Goal: Information Seeking & Learning: Learn about a topic

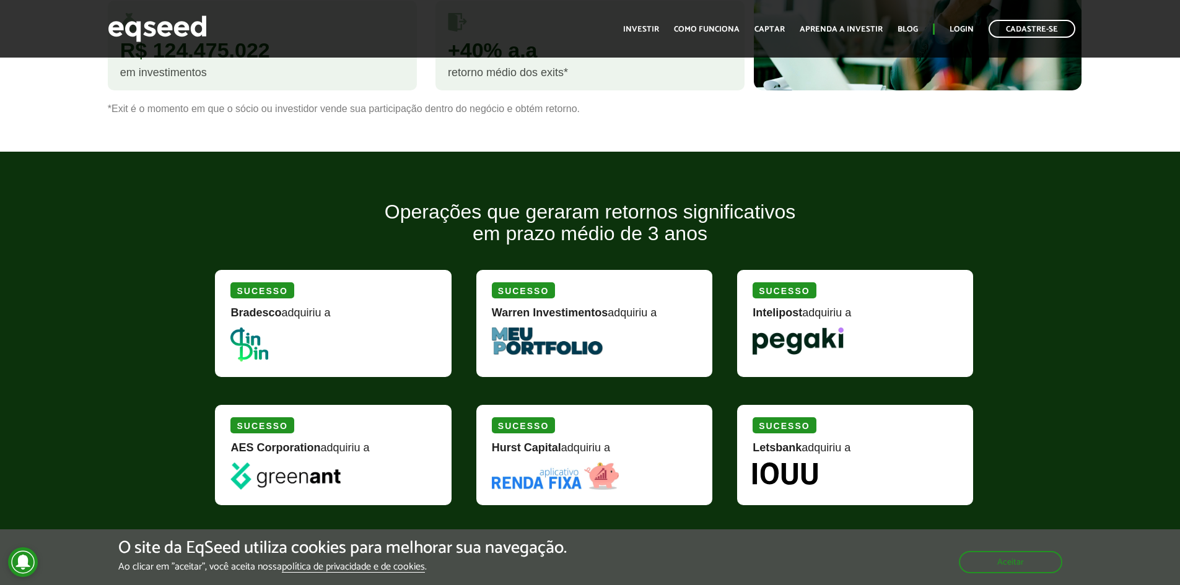
scroll to position [991, 0]
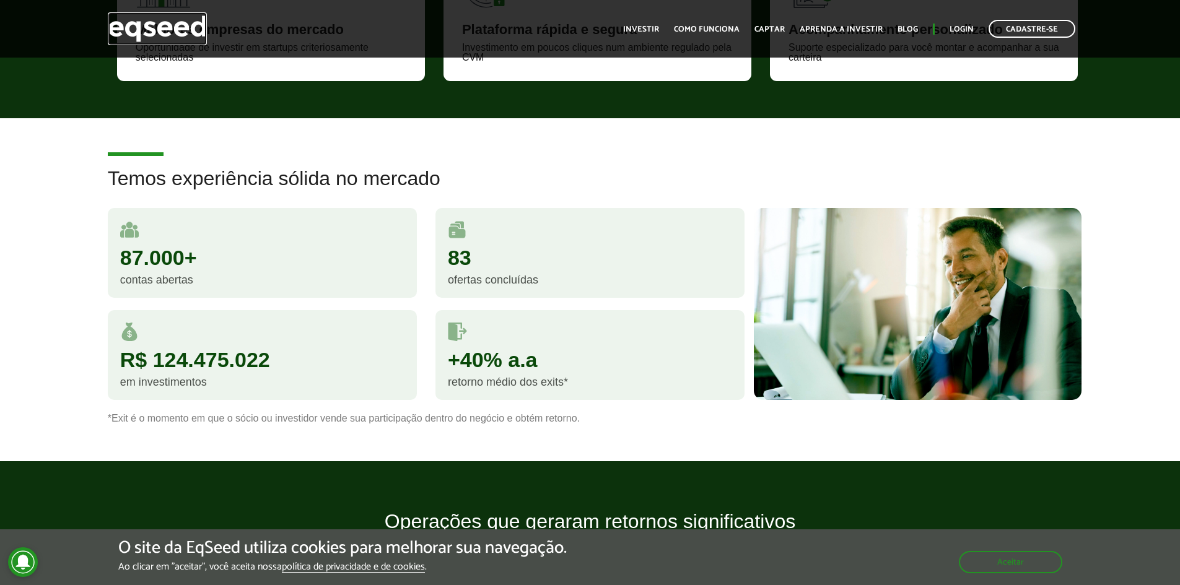
click at [161, 32] on img at bounding box center [157, 28] width 99 height 33
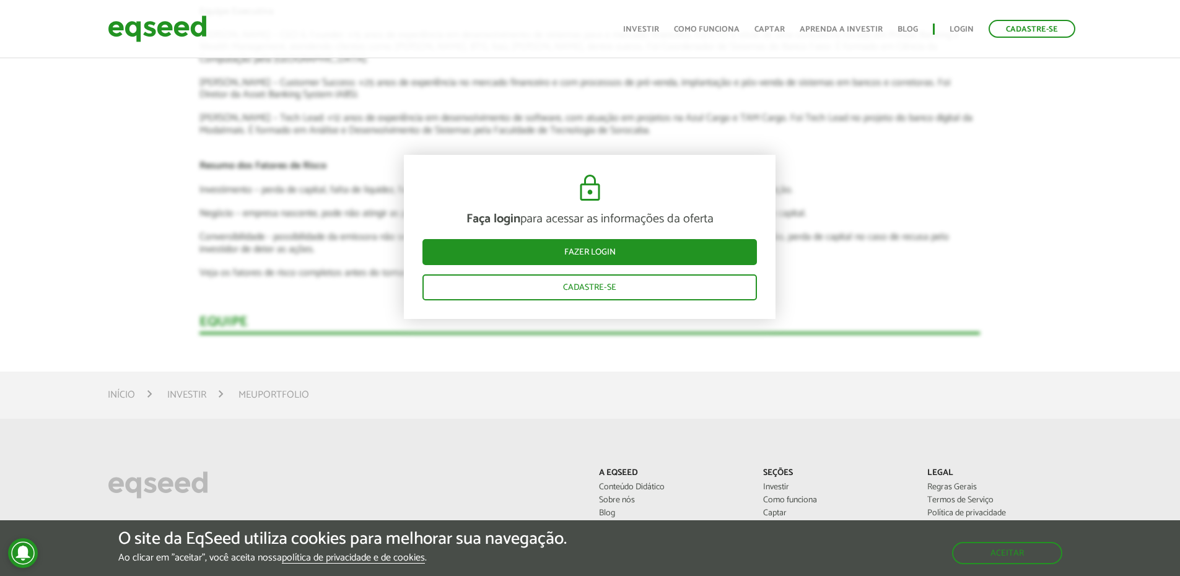
scroll to position [1610, 0]
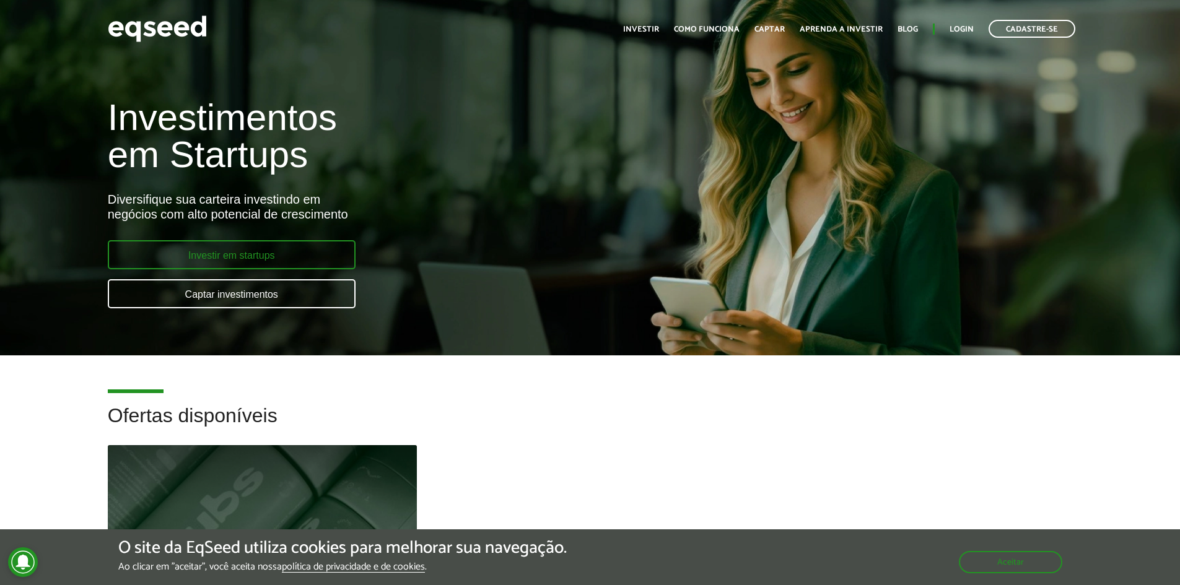
click at [268, 263] on link "Investir em startups" at bounding box center [232, 254] width 248 height 29
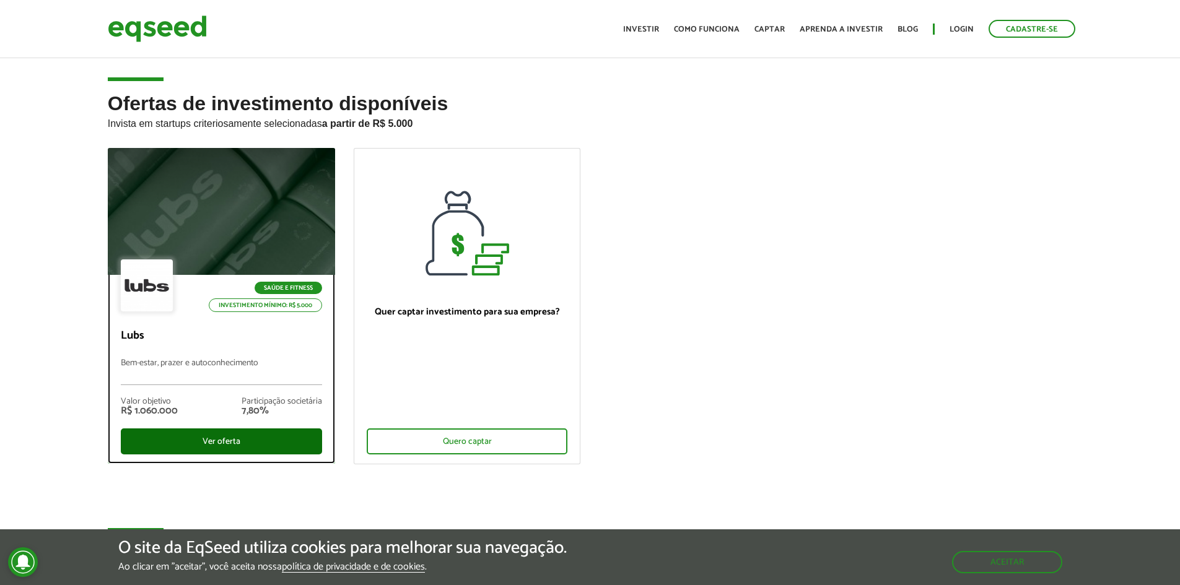
click at [232, 434] on div "Ver oferta" at bounding box center [221, 442] width 201 height 26
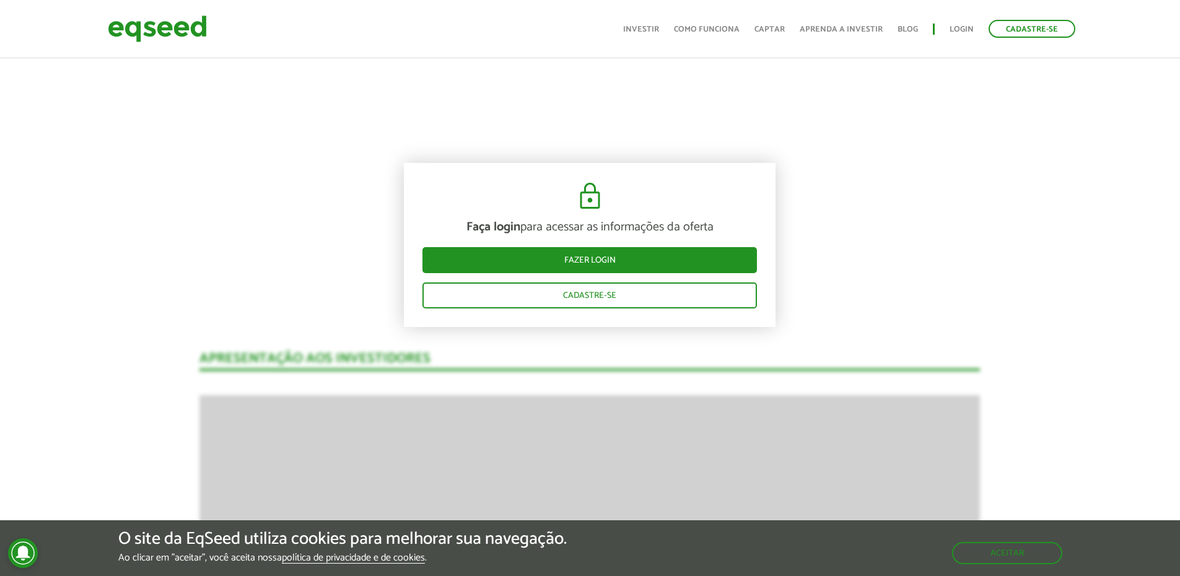
scroll to position [743, 0]
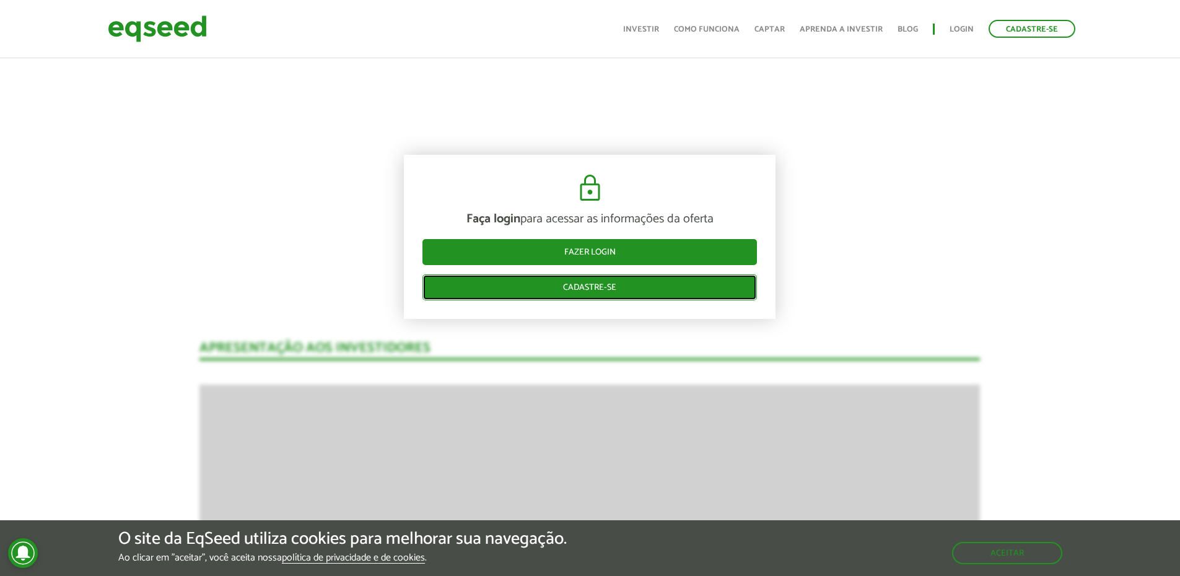
click at [597, 293] on link "Cadastre-se" at bounding box center [589, 287] width 334 height 26
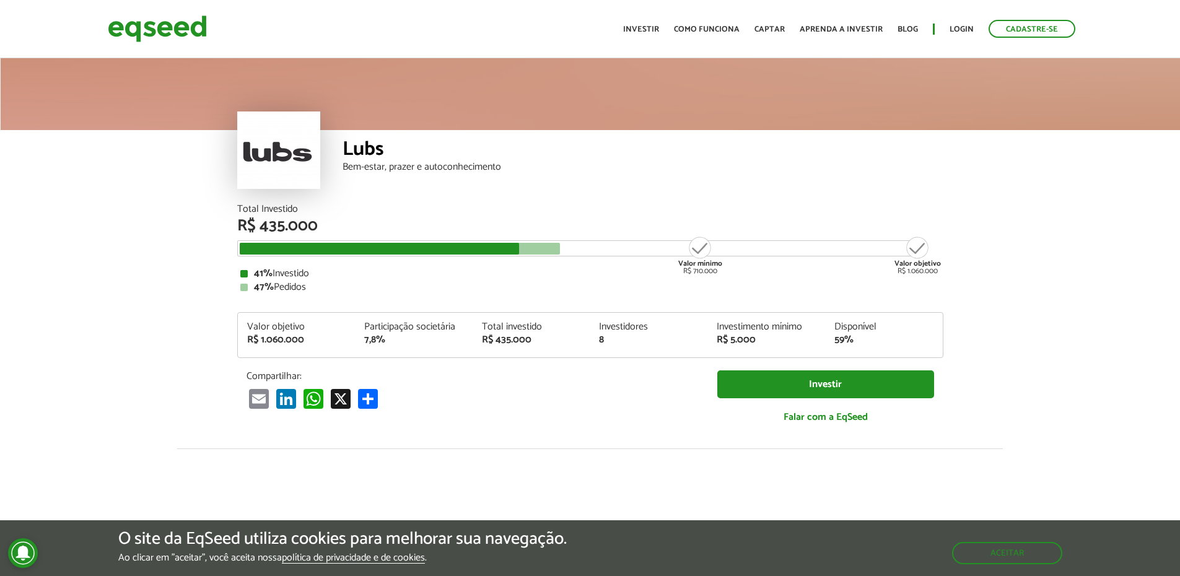
scroll to position [743, 0]
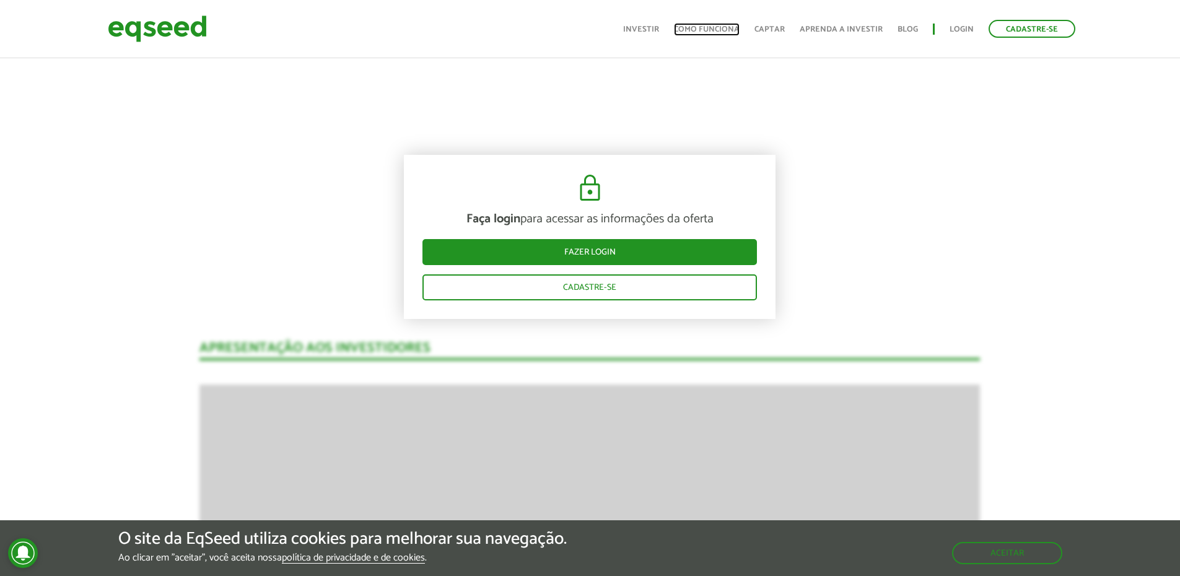
click at [731, 26] on link "Como funciona" at bounding box center [707, 29] width 66 height 8
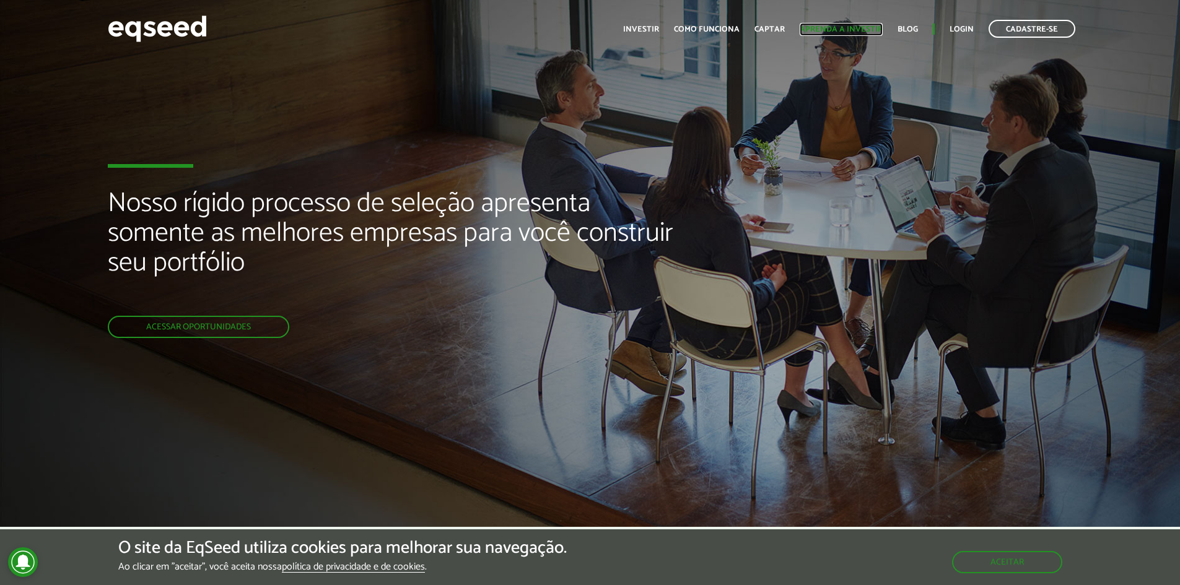
click at [825, 28] on link "Aprenda a investir" at bounding box center [840, 29] width 83 height 8
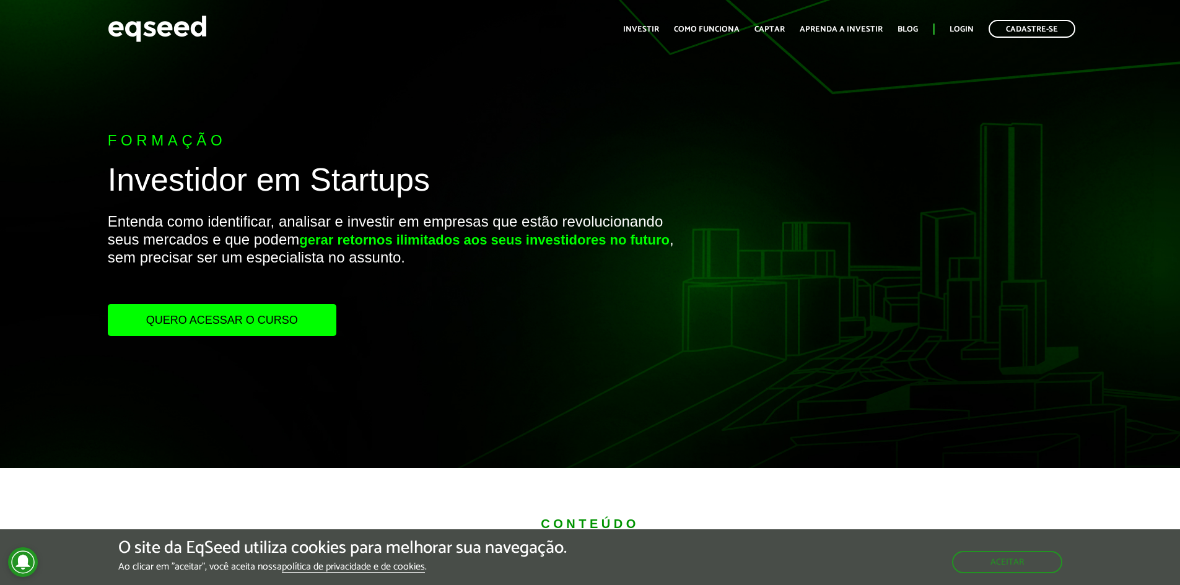
click at [307, 313] on link "Quero acessar o curso" at bounding box center [222, 320] width 229 height 32
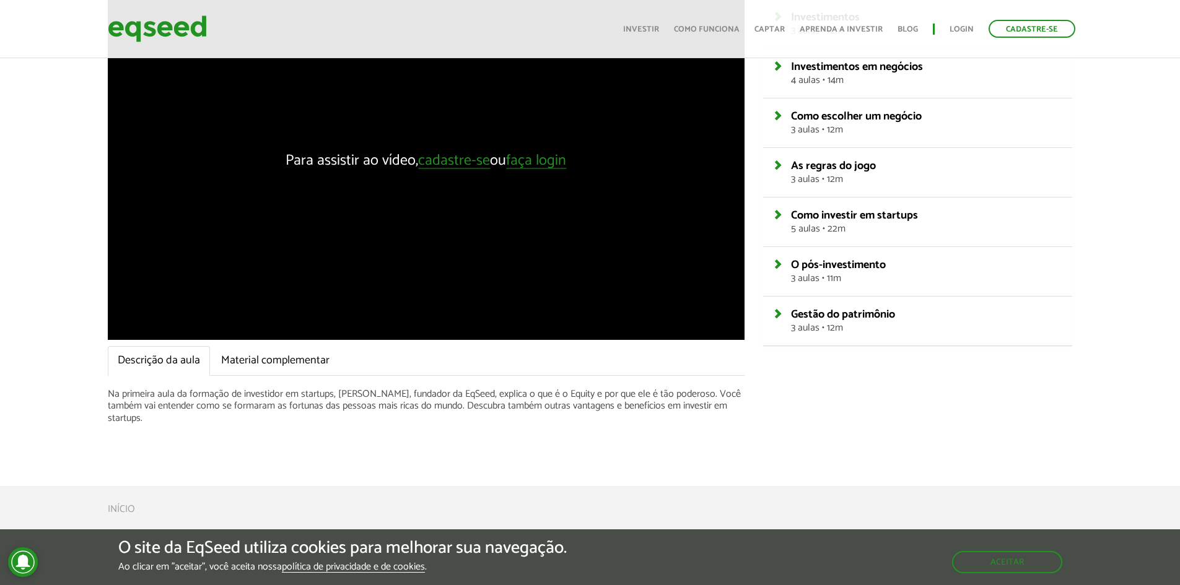
scroll to position [186, 0]
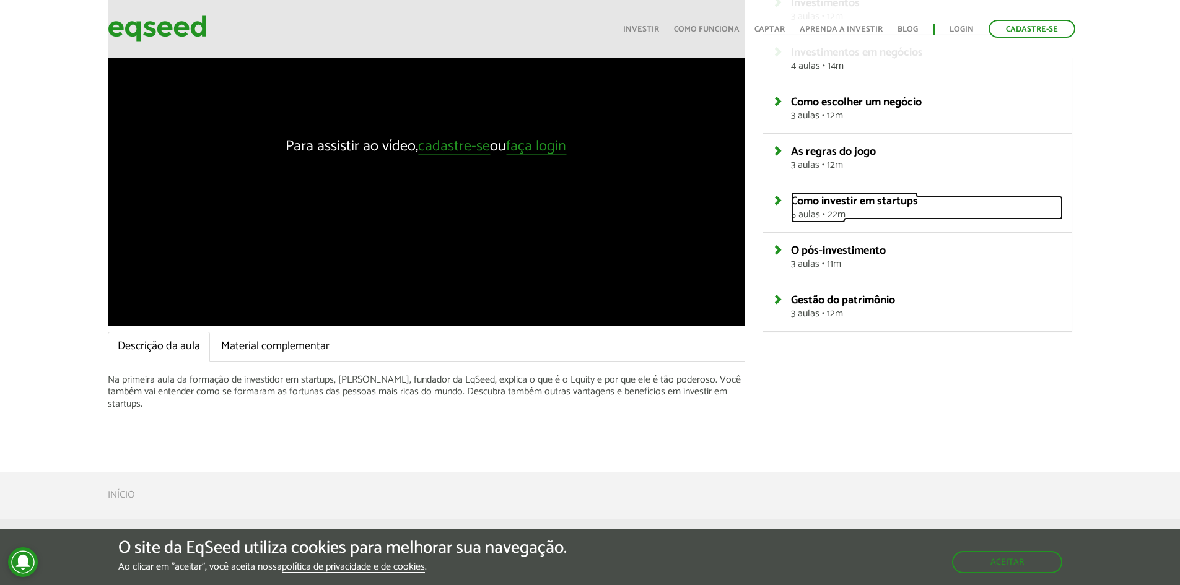
click at [864, 210] on span "Como investir em startups" at bounding box center [854, 201] width 127 height 19
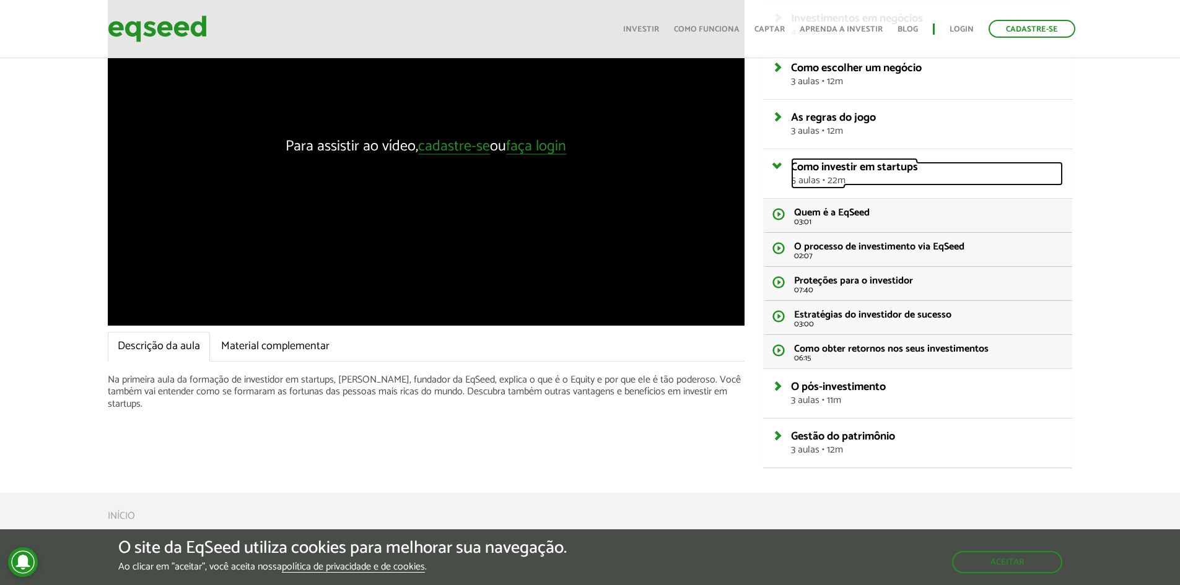
click at [897, 172] on span "Como investir em startups" at bounding box center [854, 167] width 127 height 19
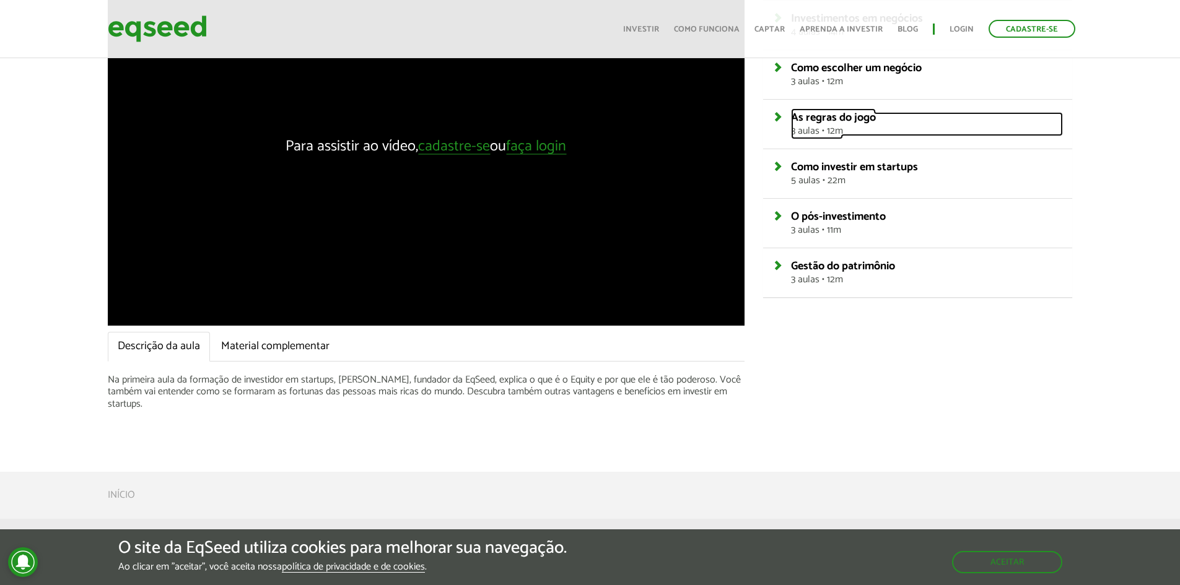
click at [865, 126] on span "As regras do jogo" at bounding box center [833, 117] width 85 height 19
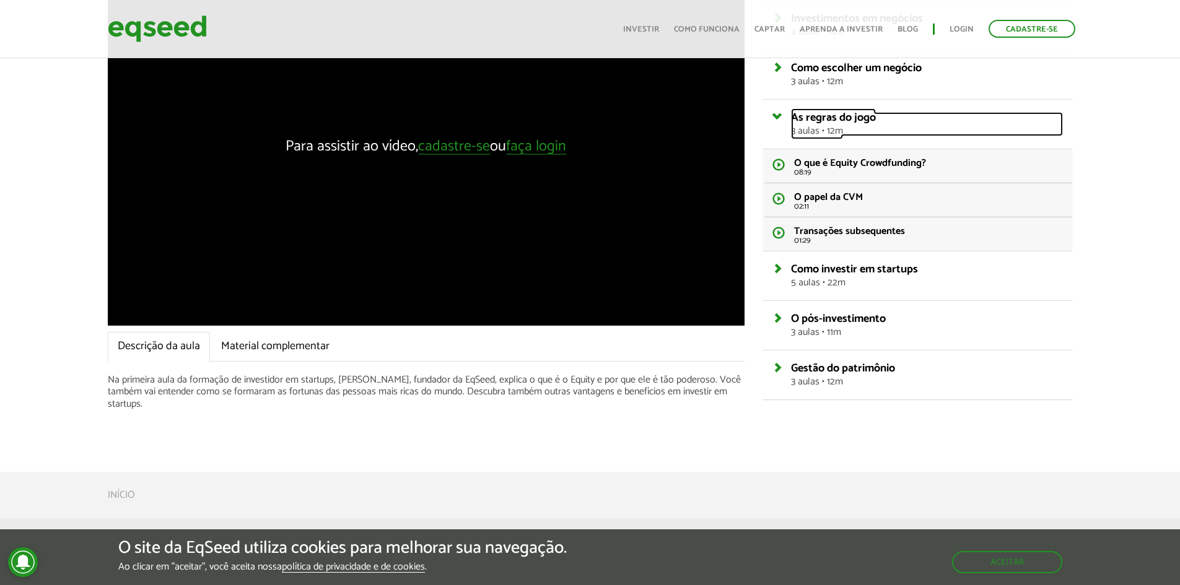
click at [865, 126] on span "As regras do jogo" at bounding box center [833, 117] width 85 height 19
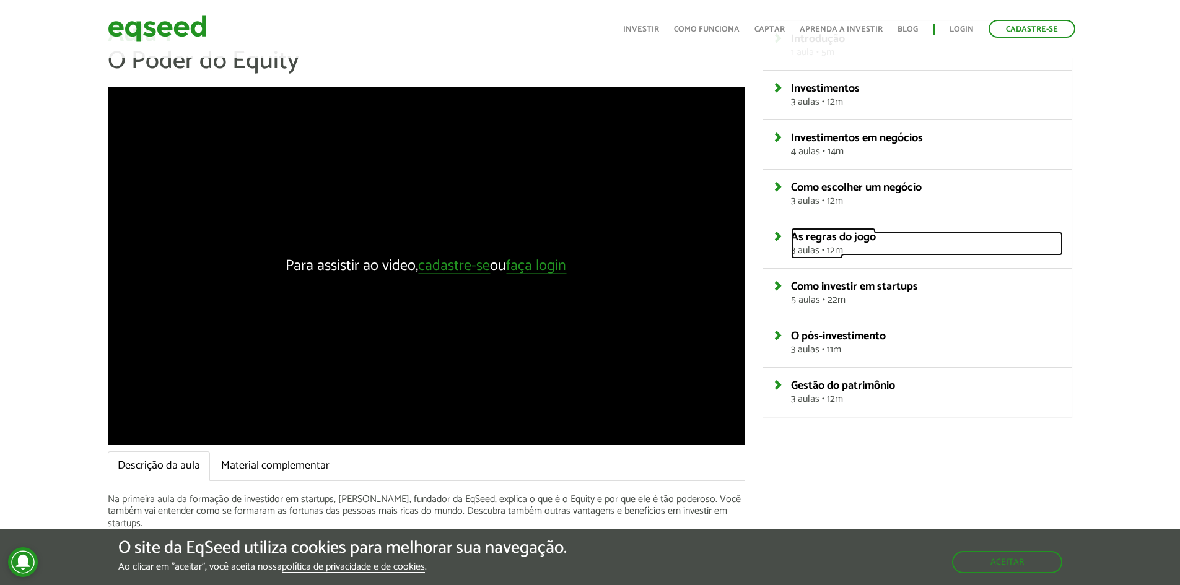
scroll to position [62, 0]
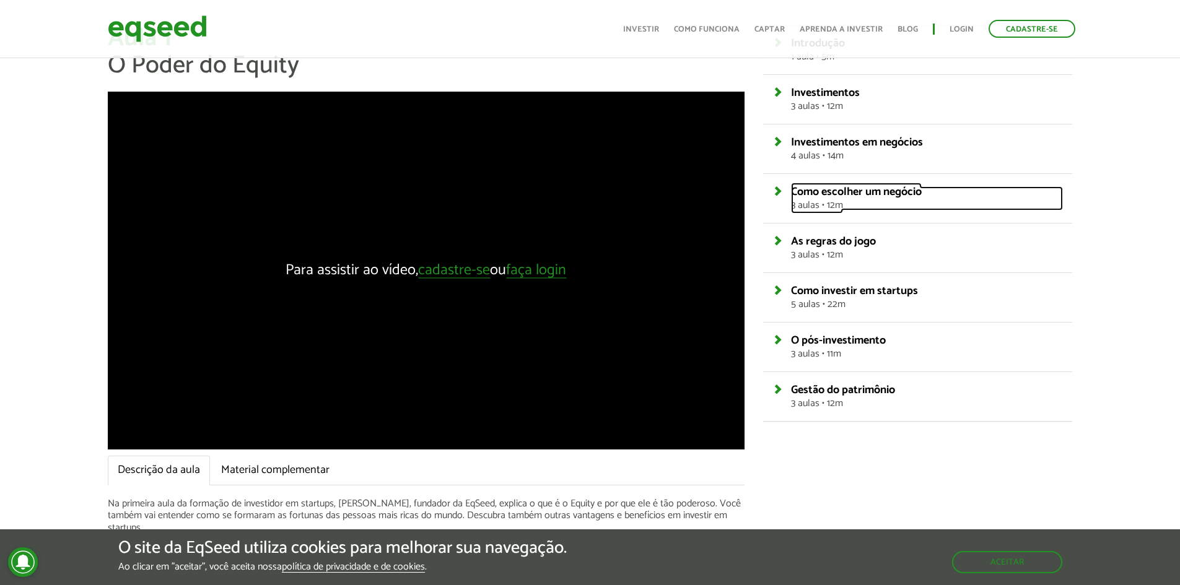
click at [860, 196] on span "Como escolher um negócio" at bounding box center [856, 192] width 131 height 19
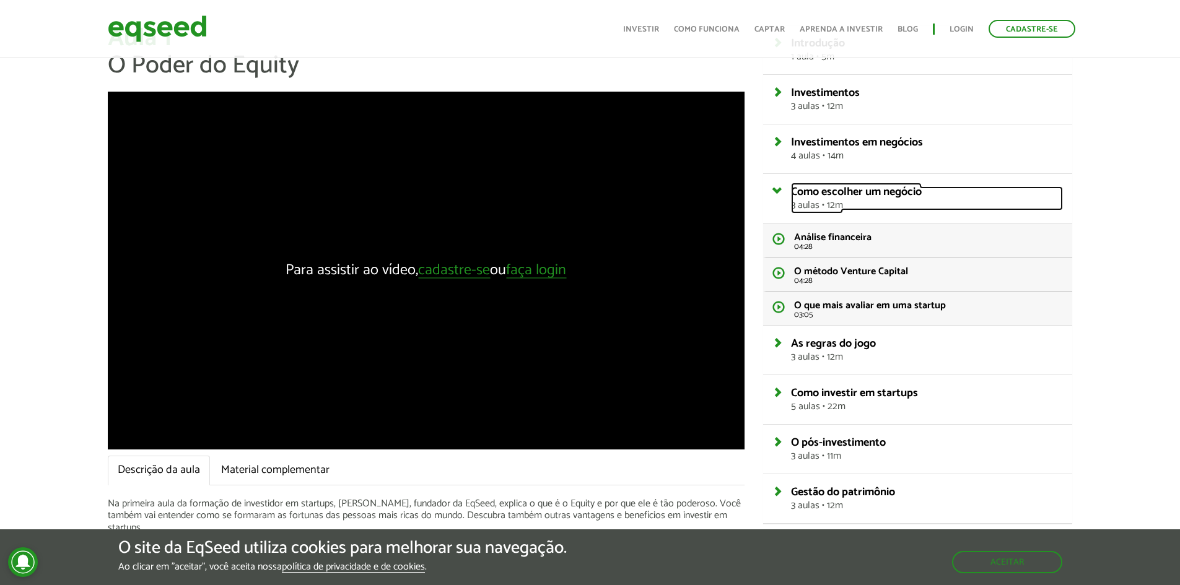
click at [860, 196] on span "Como escolher um negócio" at bounding box center [856, 192] width 131 height 19
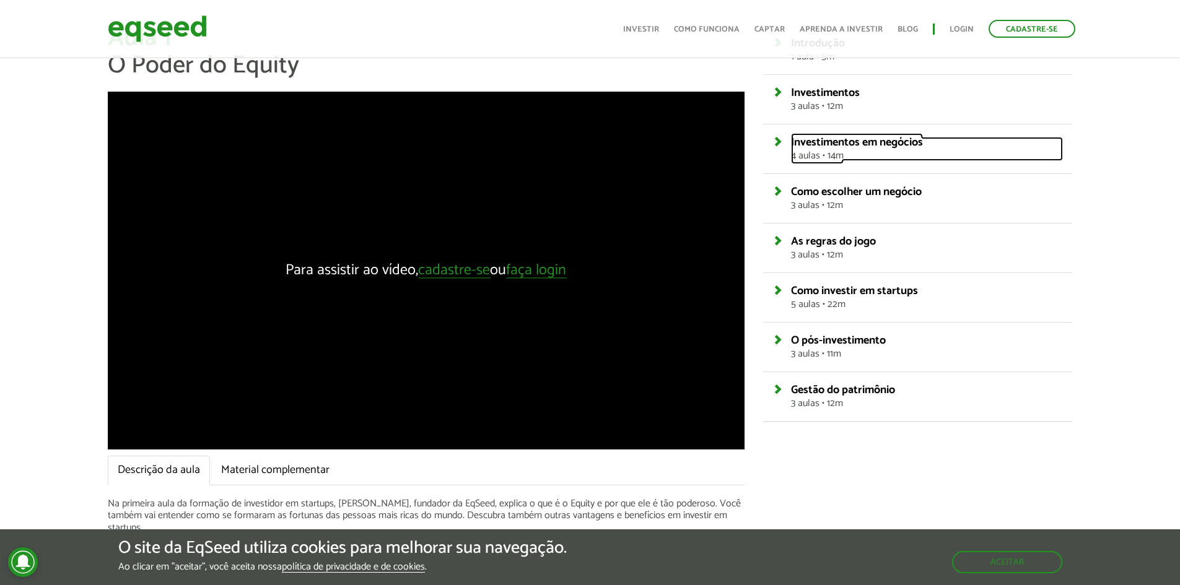
click at [860, 149] on span "Investimentos em negócios" at bounding box center [857, 142] width 132 height 19
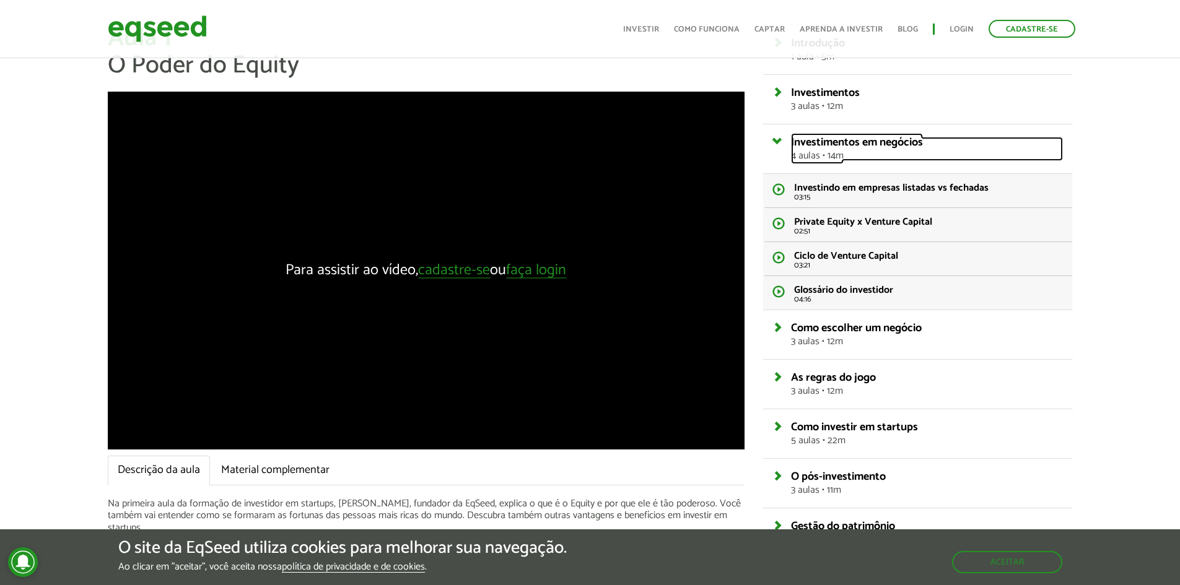
click at [860, 149] on span "Investimentos em negócios" at bounding box center [857, 142] width 132 height 19
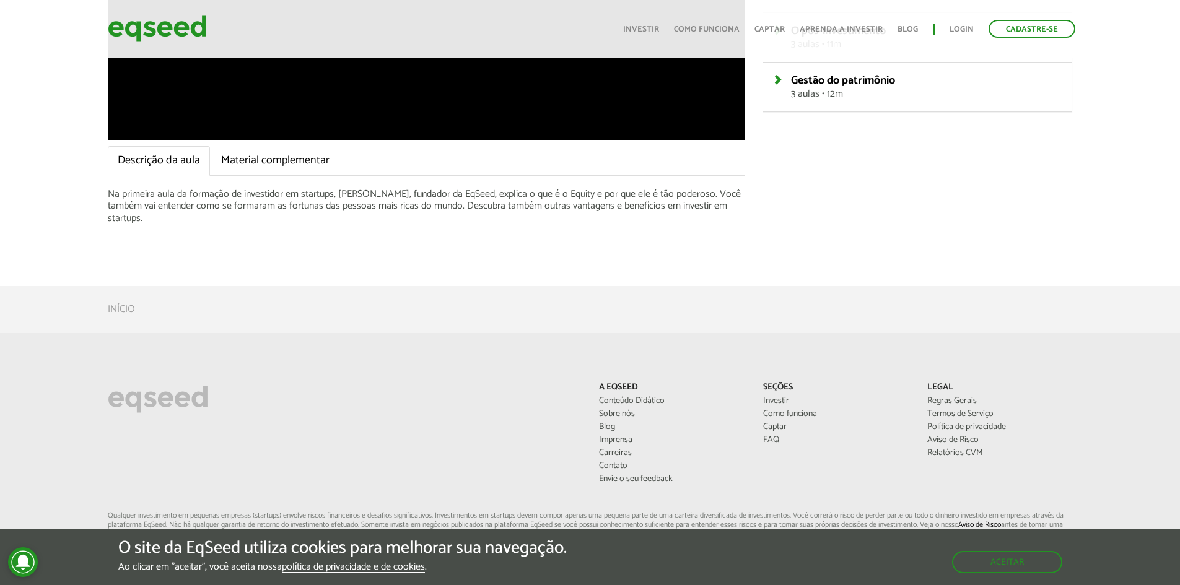
scroll to position [0, 0]
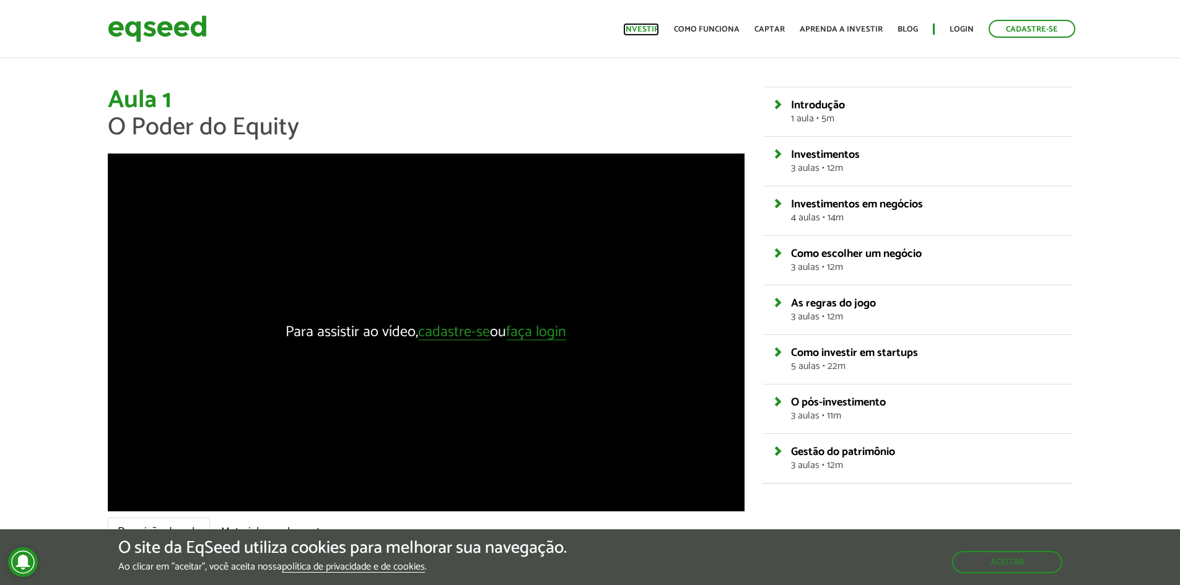
click at [651, 32] on link "Investir" at bounding box center [641, 29] width 36 height 8
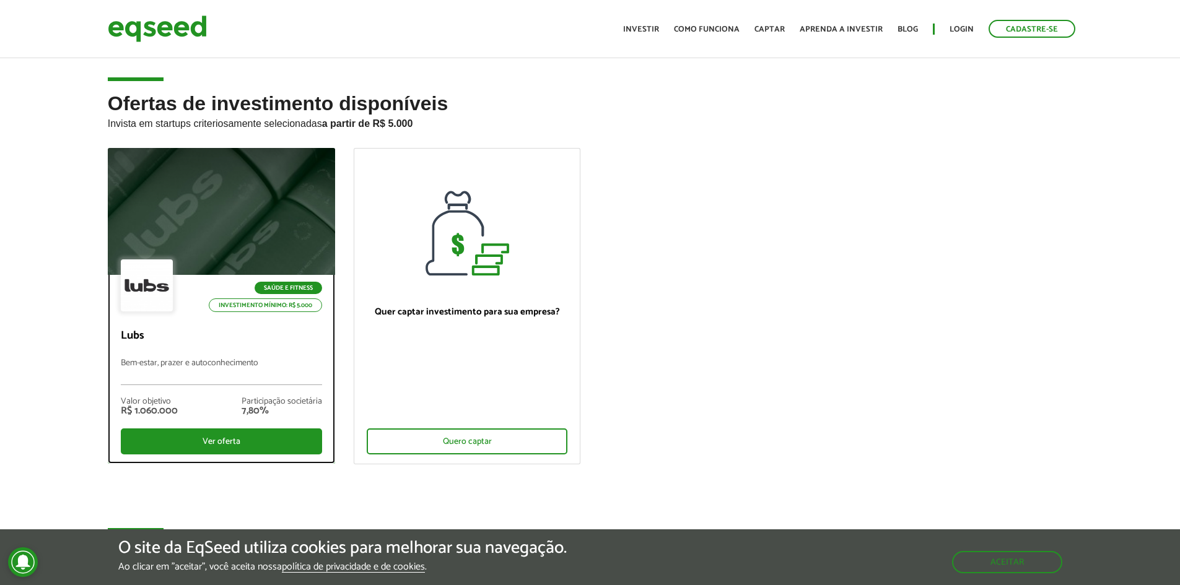
click at [272, 227] on div at bounding box center [221, 212] width 272 height 152
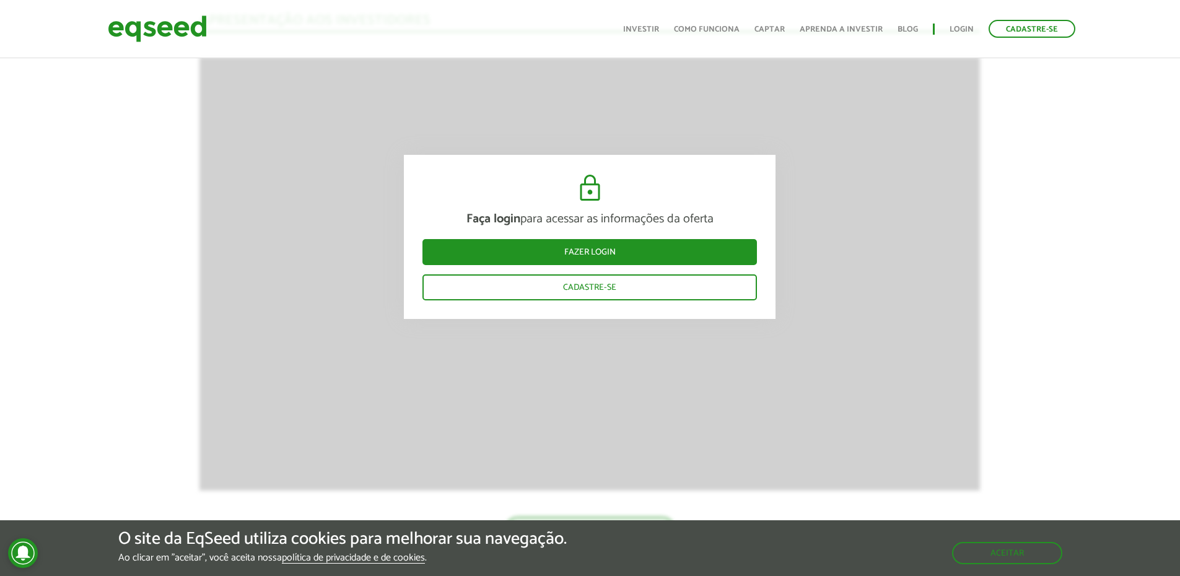
scroll to position [1362, 0]
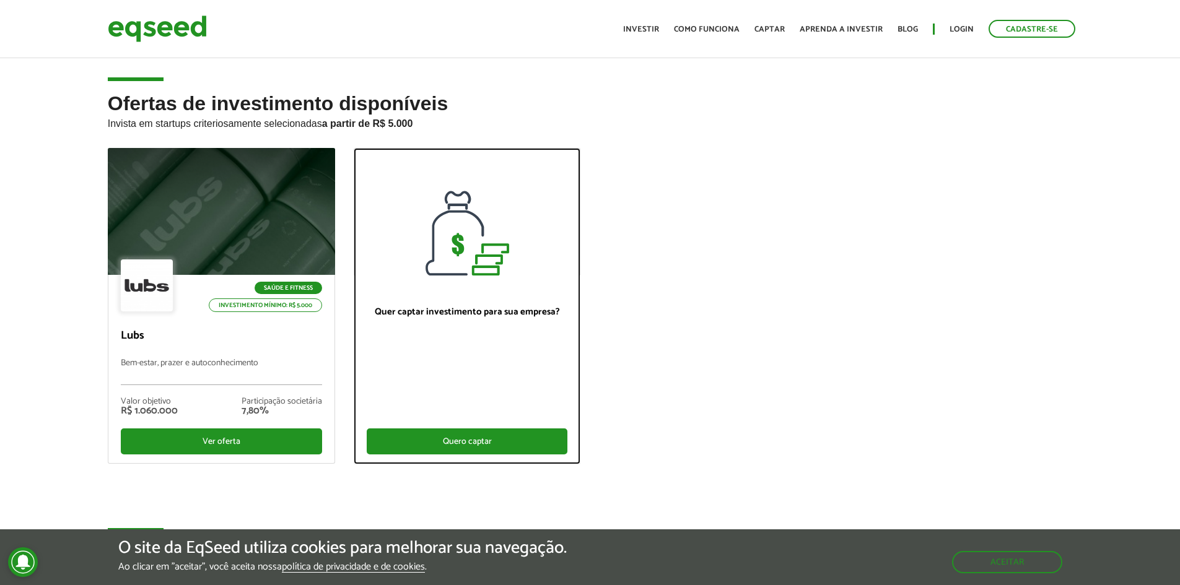
click at [464, 435] on div "Quero captar" at bounding box center [467, 442] width 201 height 26
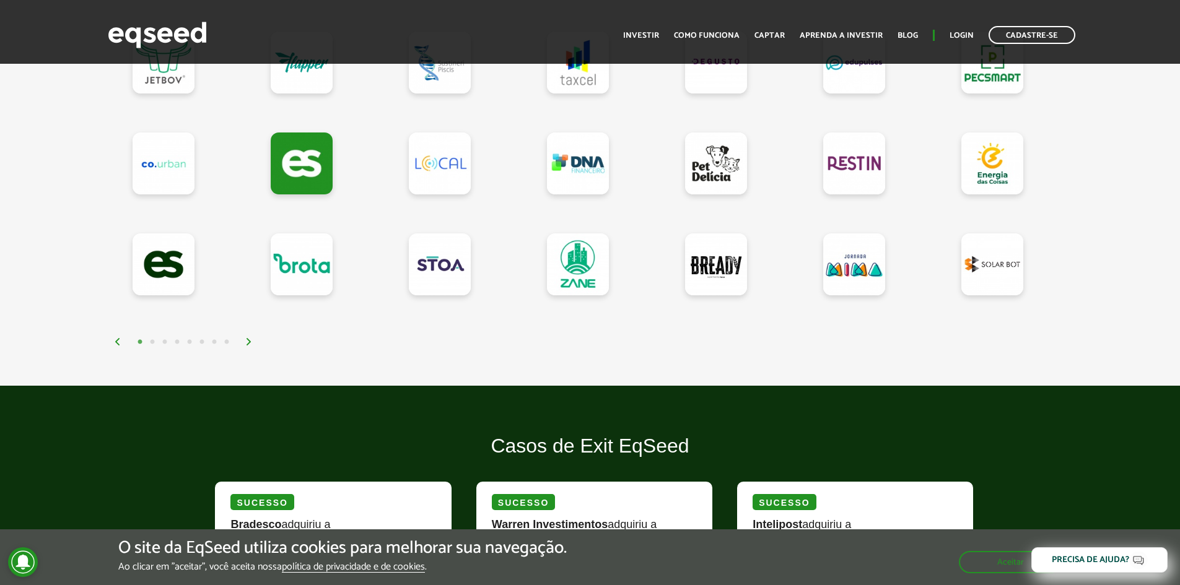
scroll to position [1177, 0]
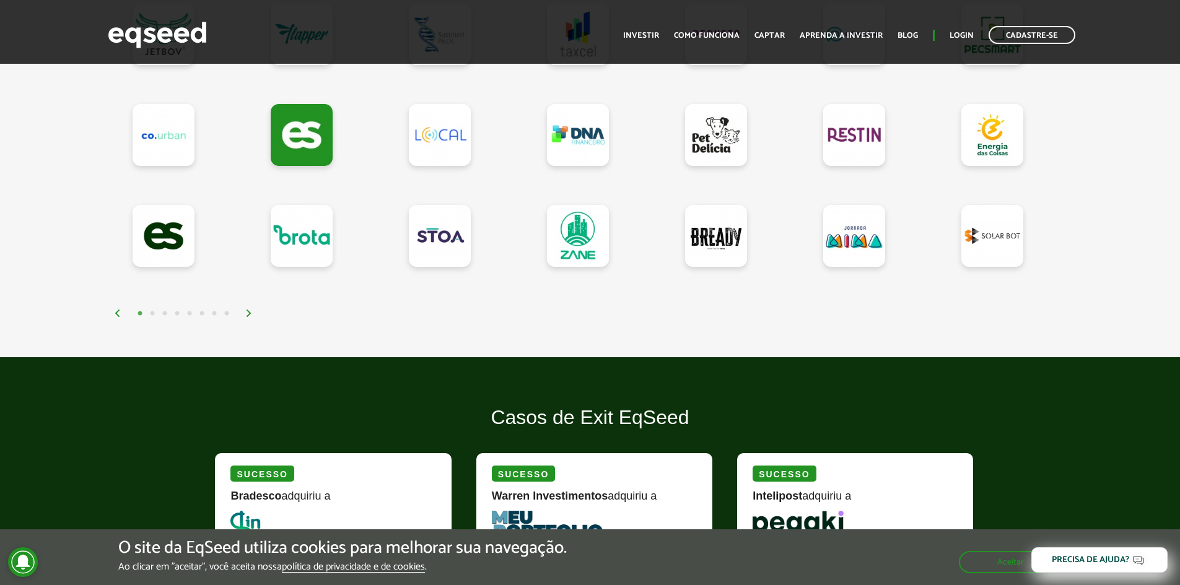
click at [246, 312] on img at bounding box center [248, 313] width 7 height 7
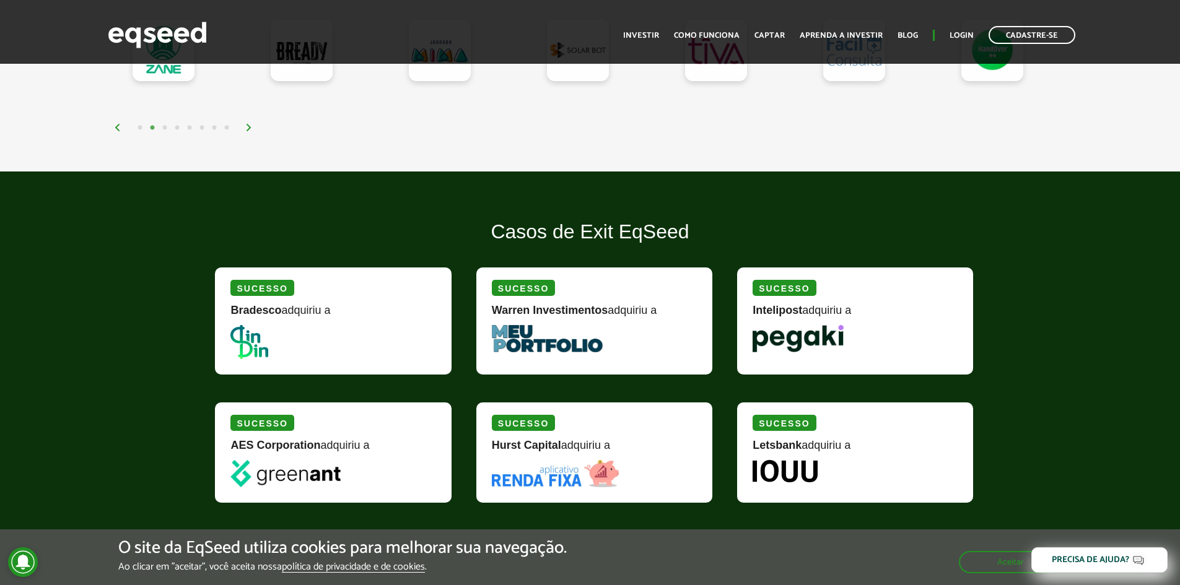
scroll to position [1424, 0]
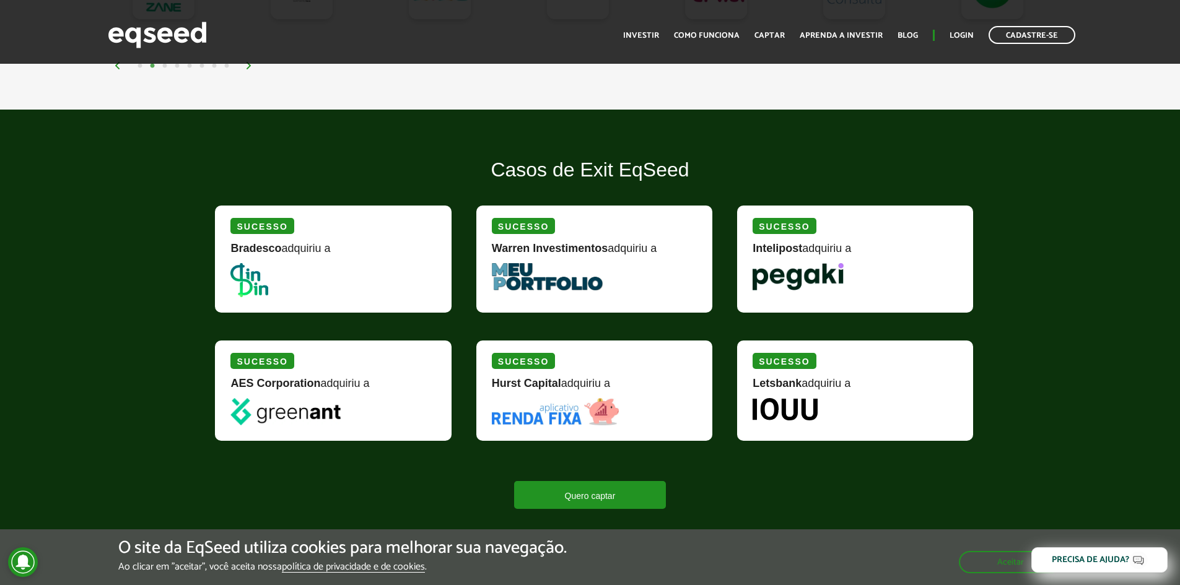
click at [574, 411] on img at bounding box center [556, 411] width 128 height 27
click at [541, 361] on div "Sucesso" at bounding box center [523, 361] width 63 height 16
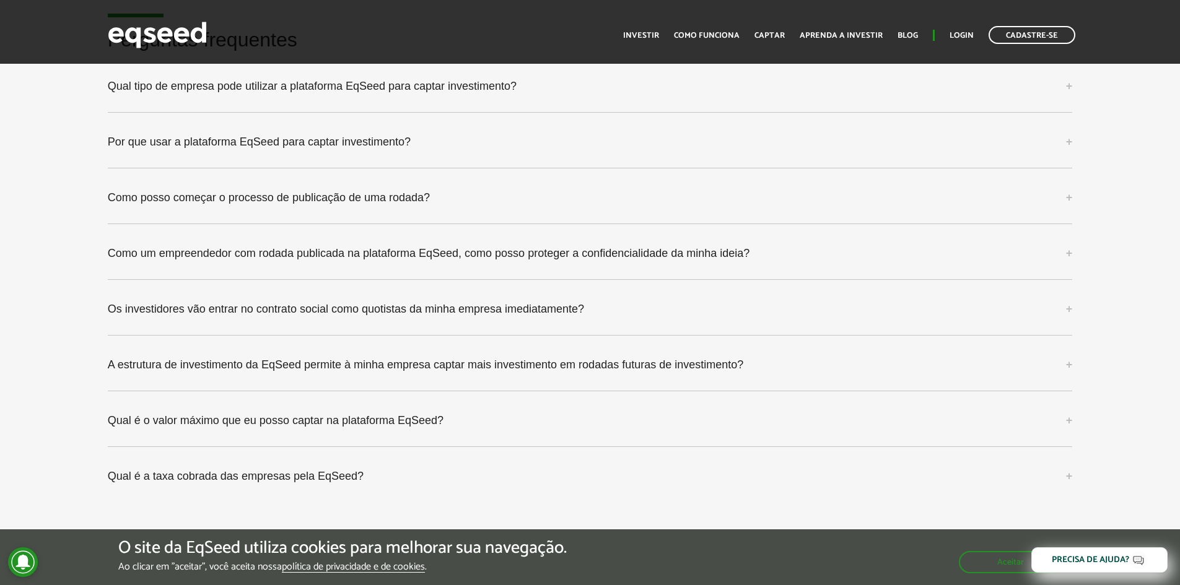
scroll to position [3220, 0]
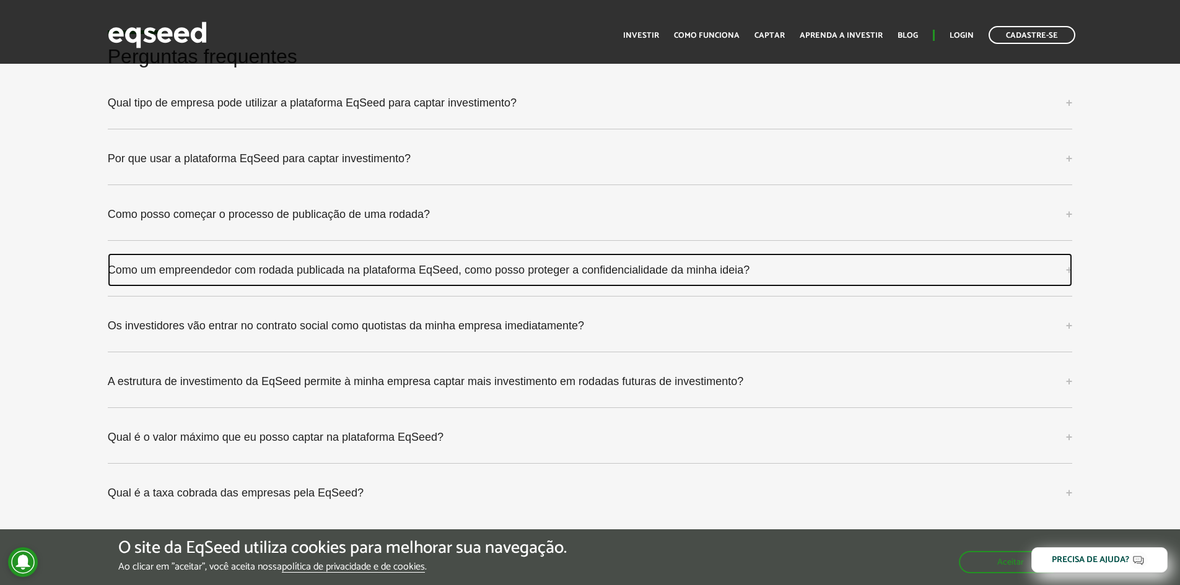
click at [502, 278] on link "Como um empreendedor com rodada publicada na plataforma EqSeed, como posso prot…" at bounding box center [590, 269] width 965 height 33
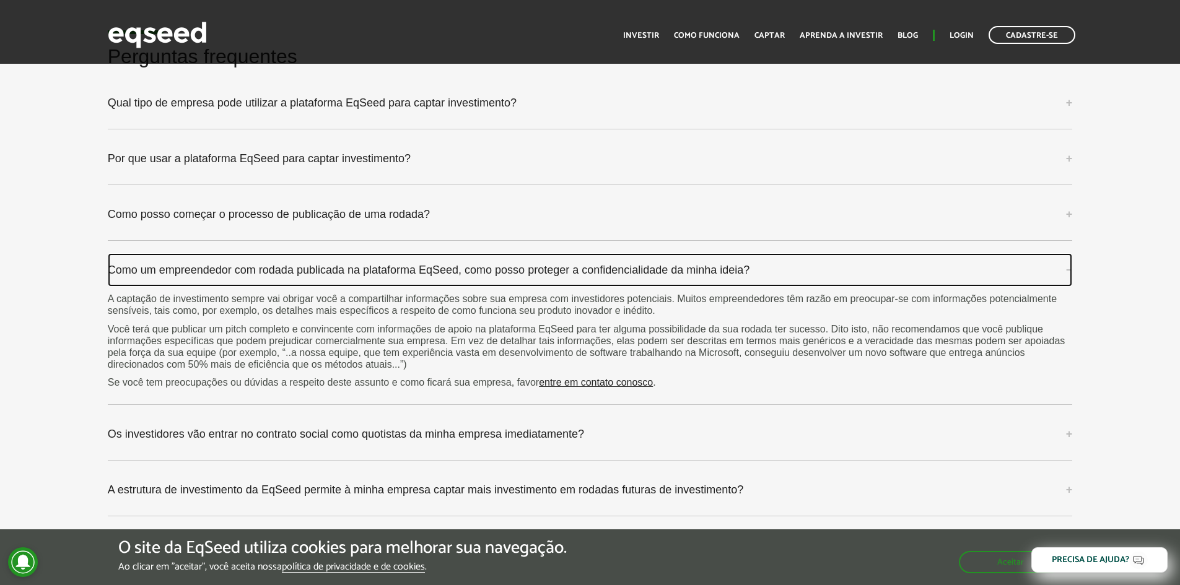
click at [492, 264] on link "Como um empreendedor com rodada publicada na plataforma EqSeed, como posso prot…" at bounding box center [590, 269] width 965 height 33
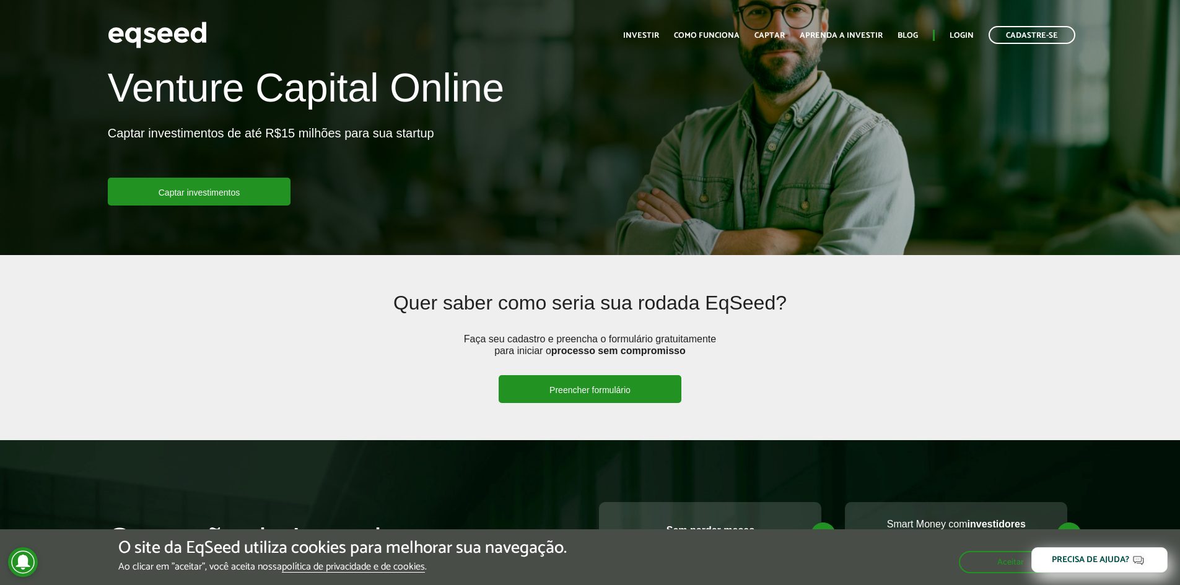
scroll to position [0, 0]
